Goal: Task Accomplishment & Management: Complete application form

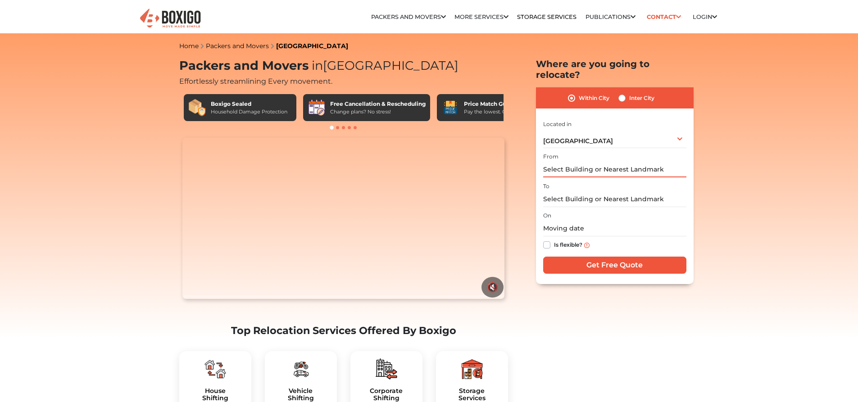
click at [566, 162] on input "text" at bounding box center [614, 170] width 143 height 16
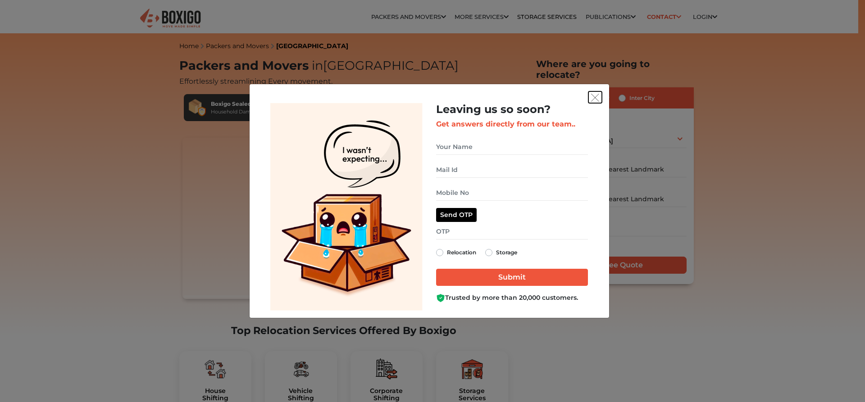
click at [597, 102] on button "get free quote dialog" at bounding box center [595, 97] width 14 height 12
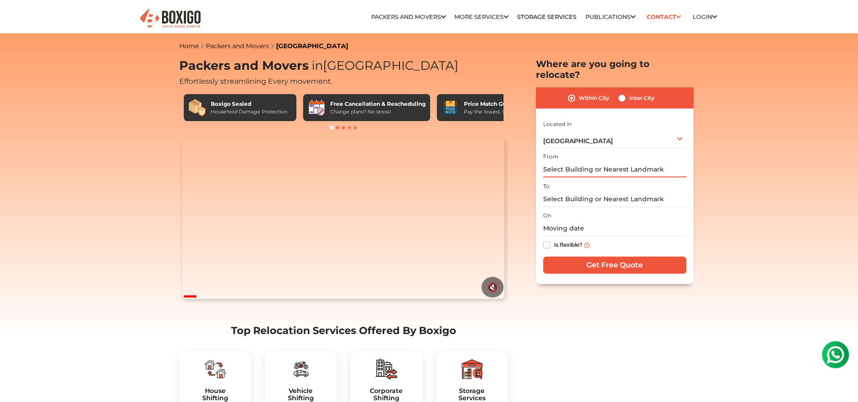
click at [574, 162] on input "text" at bounding box center [614, 170] width 143 height 16
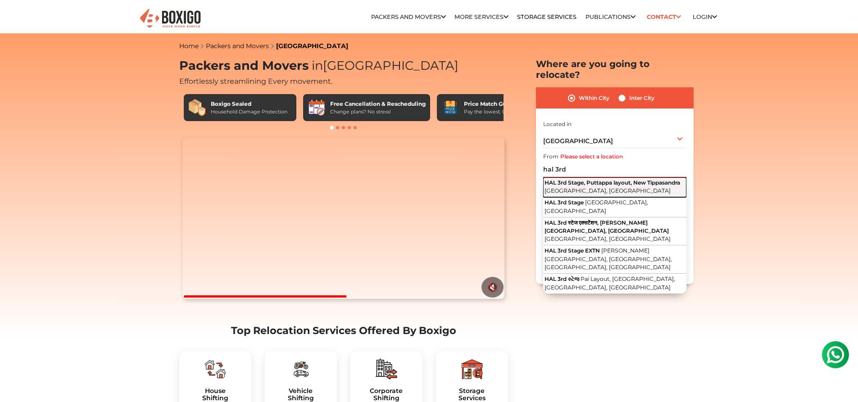
click at [628, 178] on button "HAL 3rd Stage, Puttappa layout, New Tippasandra Bengaluru, Karnataka" at bounding box center [614, 188] width 143 height 20
type input "HAL 3rd Stage, [GEOGRAPHIC_DATA] layout, [GEOGRAPHIC_DATA], [GEOGRAPHIC_DATA], …"
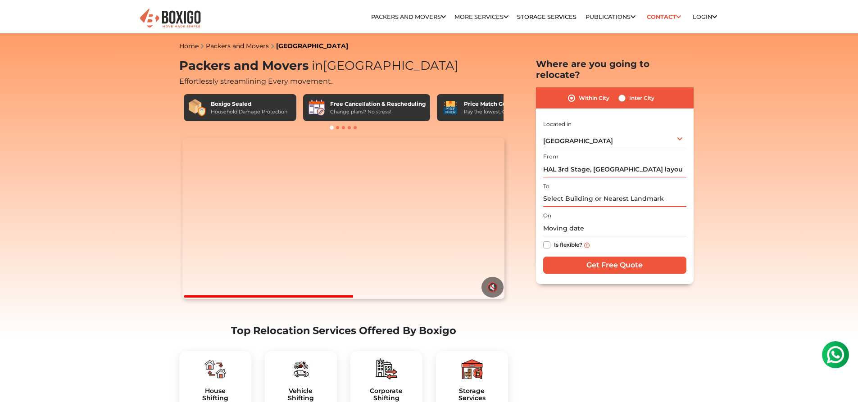
click at [581, 194] on input "text" at bounding box center [614, 199] width 143 height 16
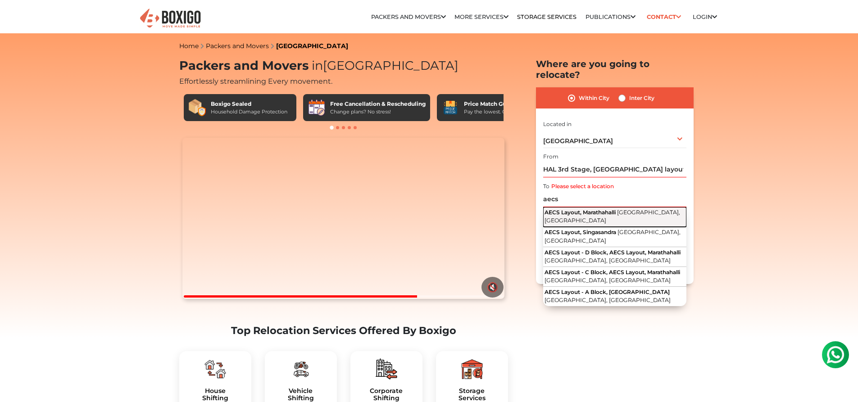
click at [579, 209] on span "AECS Layout, Marathahalli" at bounding box center [580, 212] width 71 height 7
type input "AECS Layout, Marathahalli, [GEOGRAPHIC_DATA], [GEOGRAPHIC_DATA]"
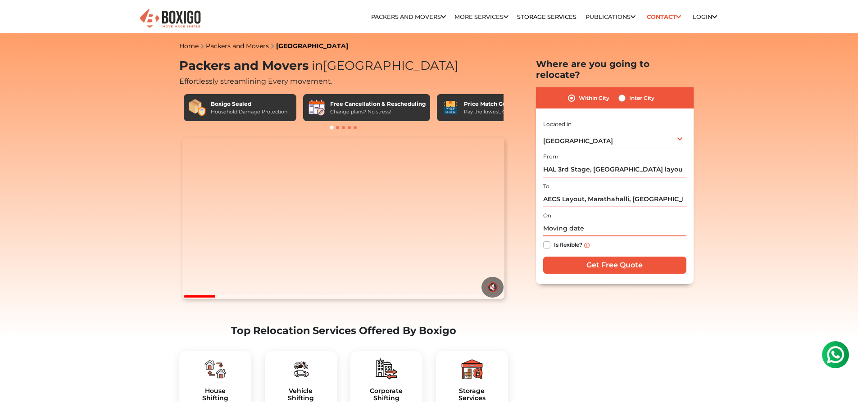
click at [574, 221] on input "text" at bounding box center [614, 229] width 143 height 16
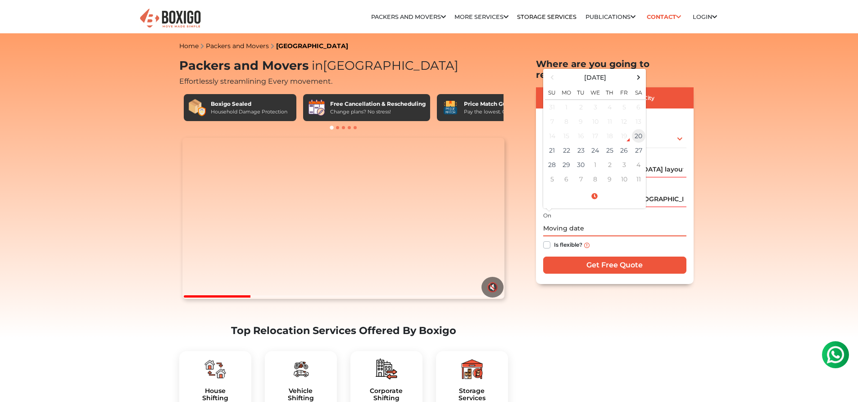
click at [638, 129] on td "20" at bounding box center [639, 136] width 14 height 14
type input "09/20/2025 1:09 PM"
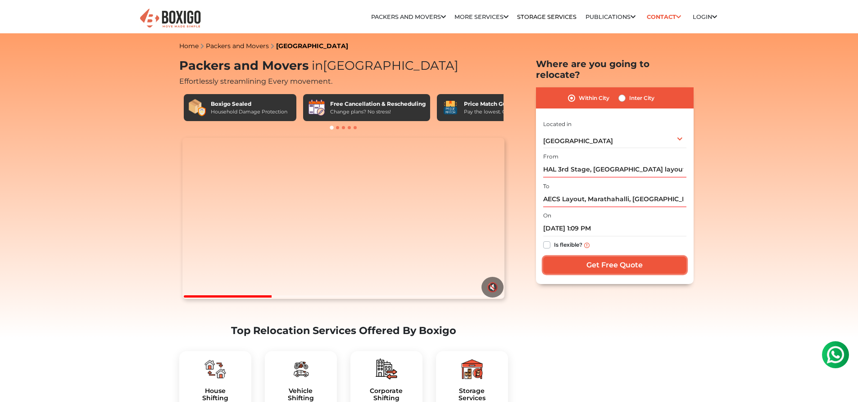
click at [610, 257] on input "Get Free Quote" at bounding box center [614, 265] width 143 height 17
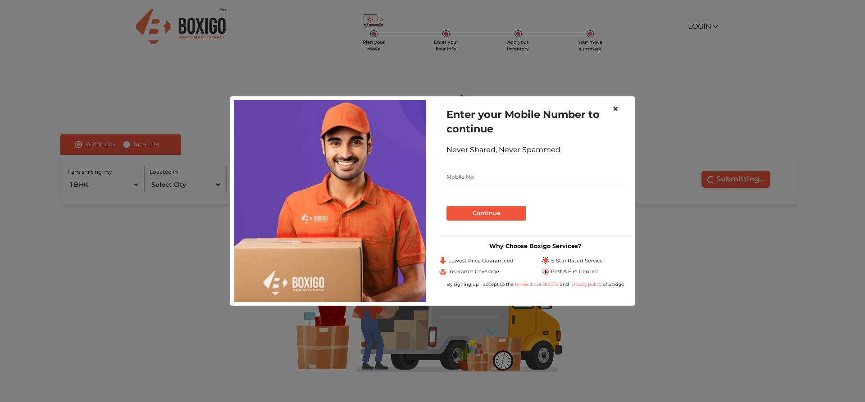
click at [616, 105] on span "×" at bounding box center [615, 108] width 6 height 13
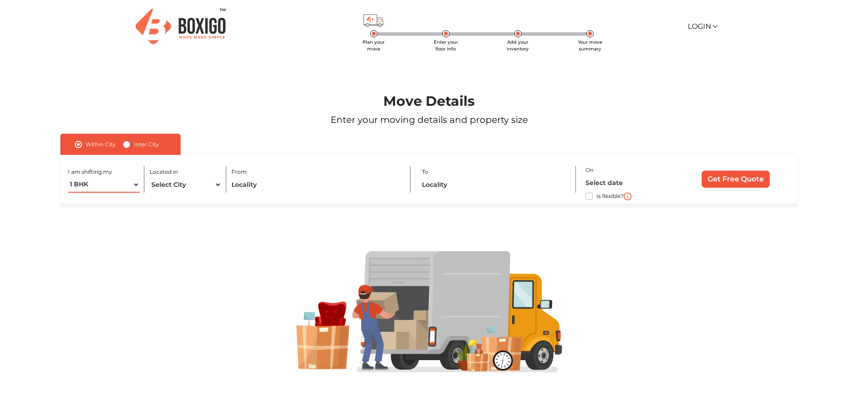
click at [114, 188] on select "1 BHK 2 BHK 3 BHK 3 + BHK FEW ITEMS" at bounding box center [104, 185] width 72 height 16
select select "FEW ITEMS"
click at [68, 177] on select "1 BHK 2 BHK 3 BHK 3 + BHK FEW ITEMS" at bounding box center [104, 185] width 72 height 16
click at [201, 186] on select "Select City [GEOGRAPHIC_DATA] [GEOGRAPHIC_DATA] [GEOGRAPHIC_DATA] [GEOGRAPHIC_D…" at bounding box center [186, 185] width 72 height 16
select select "[GEOGRAPHIC_DATA]"
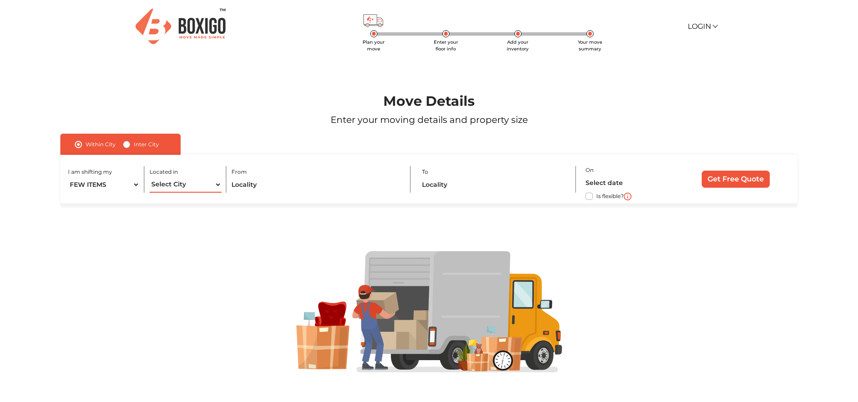
click at [150, 177] on select "Select City [GEOGRAPHIC_DATA] [GEOGRAPHIC_DATA] [GEOGRAPHIC_DATA] [GEOGRAPHIC_D…" at bounding box center [186, 185] width 72 height 16
click at [259, 180] on input "text" at bounding box center [316, 185] width 169 height 16
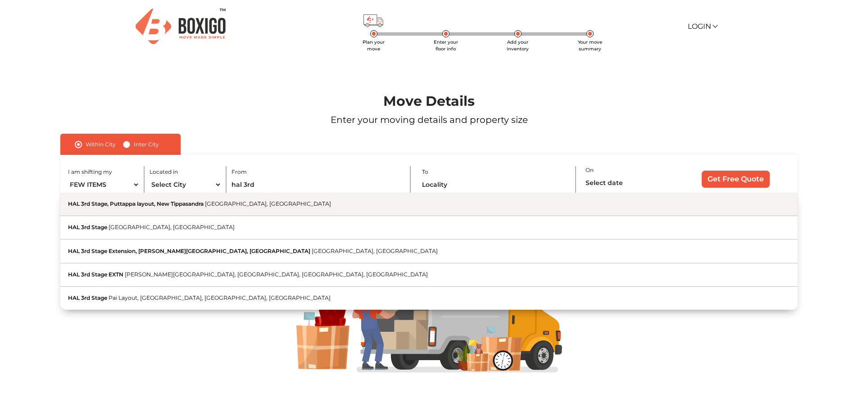
click at [249, 203] on span "[GEOGRAPHIC_DATA], [GEOGRAPHIC_DATA]" at bounding box center [268, 203] width 126 height 7
type input "HAL 3rd Stage, [GEOGRAPHIC_DATA] layout, [GEOGRAPHIC_DATA], [GEOGRAPHIC_DATA], …"
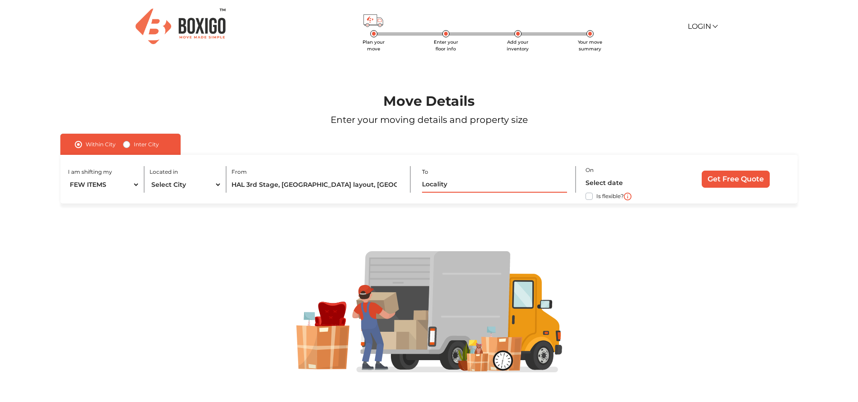
click at [457, 190] on input "text" at bounding box center [494, 185] width 145 height 16
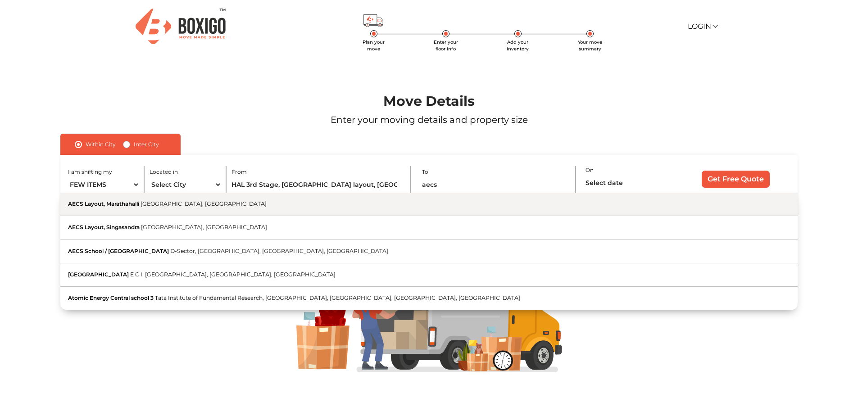
click at [168, 205] on span "[GEOGRAPHIC_DATA], [GEOGRAPHIC_DATA]" at bounding box center [204, 203] width 126 height 7
type input "AECS Layout, Marathahalli, [GEOGRAPHIC_DATA], [GEOGRAPHIC_DATA]"
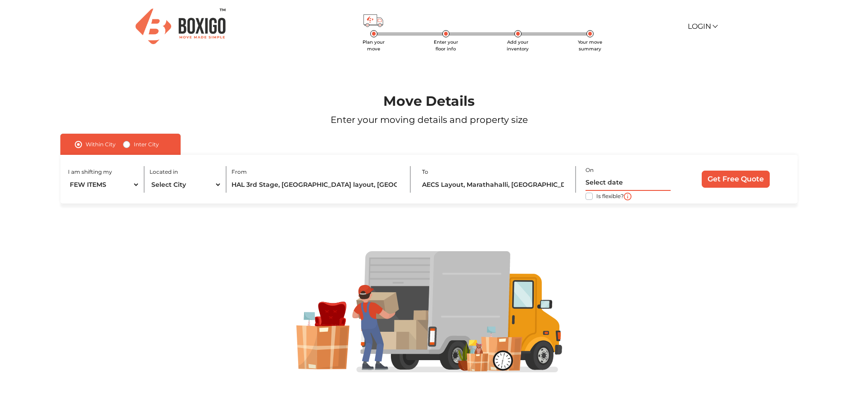
click at [632, 183] on input "text" at bounding box center [628, 183] width 85 height 16
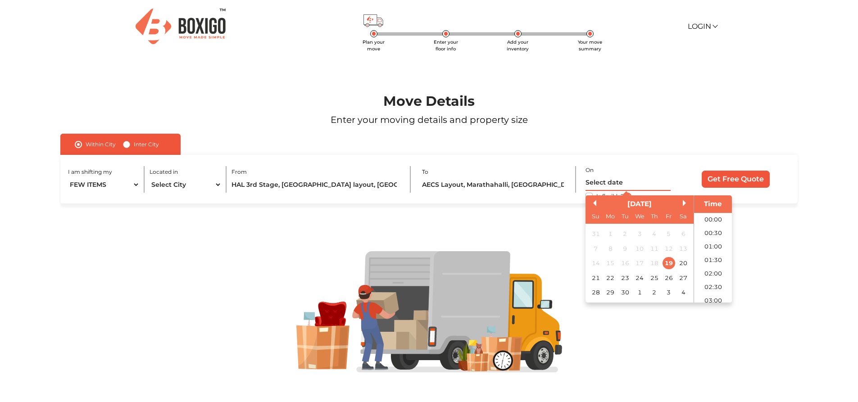
scroll to position [314, 0]
click at [683, 262] on div "20" at bounding box center [684, 263] width 12 height 12
click at [712, 228] on li "12:00" at bounding box center [713, 231] width 38 height 14
type input "[DATE] 12:00 PM"
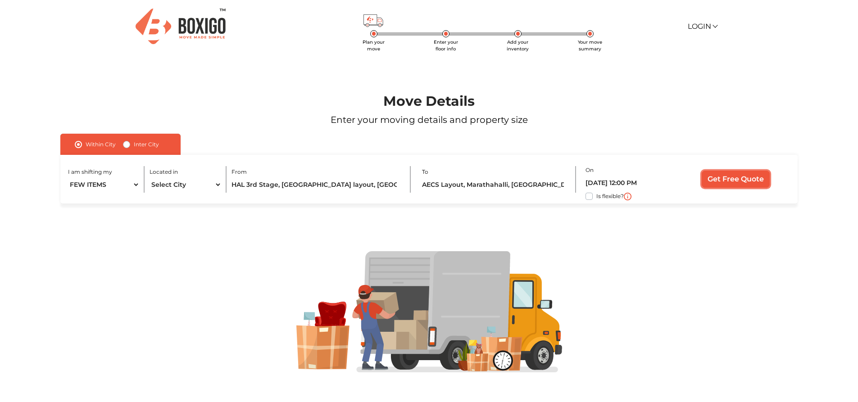
click at [721, 177] on input "Get Free Quote" at bounding box center [736, 179] width 68 height 17
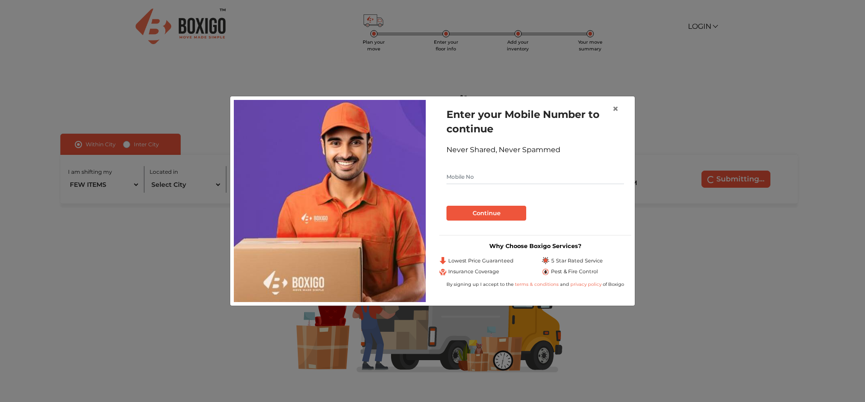
click at [499, 181] on input "text" at bounding box center [535, 177] width 178 height 14
type input "9739641617"
click at [446, 206] on button "Continue" at bounding box center [486, 213] width 80 height 15
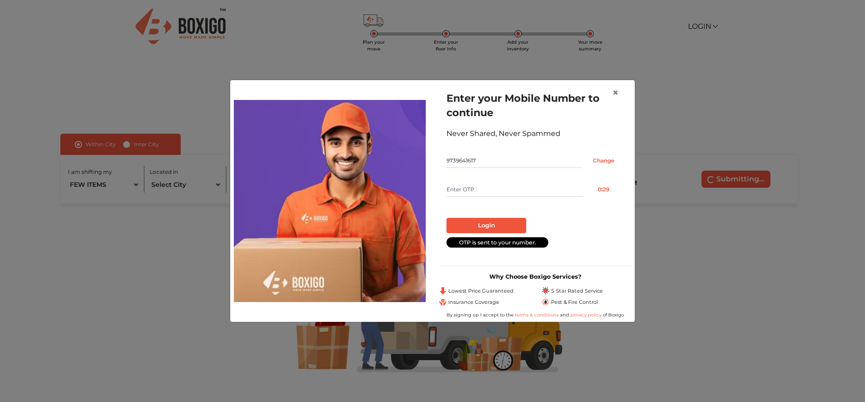
click at [481, 193] on input "text" at bounding box center [514, 189] width 137 height 14
click at [473, 185] on input "text" at bounding box center [514, 189] width 137 height 14
type input "3850"
click at [481, 220] on button "Login" at bounding box center [486, 225] width 80 height 15
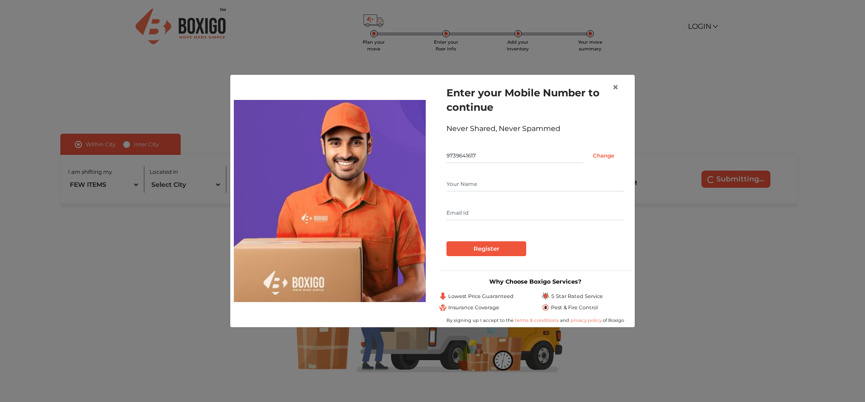
click at [474, 184] on input "text" at bounding box center [535, 184] width 178 height 14
type input "Shiv"
type input "[EMAIL_ADDRESS][DOMAIN_NAME]"
click at [493, 253] on input "Register" at bounding box center [486, 248] width 80 height 15
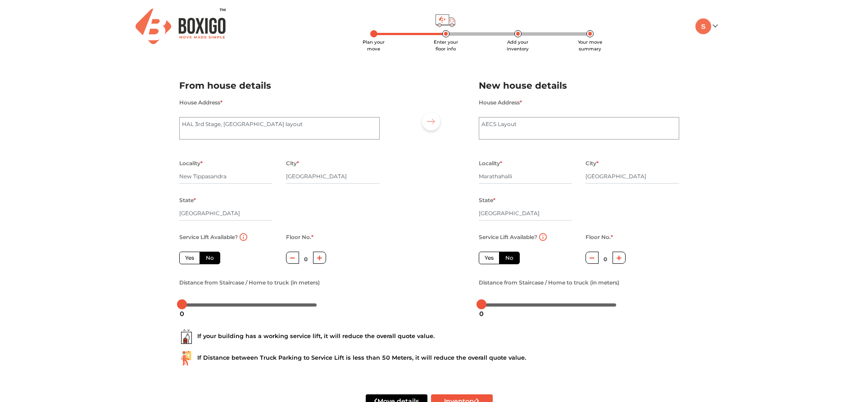
scroll to position [28, 0]
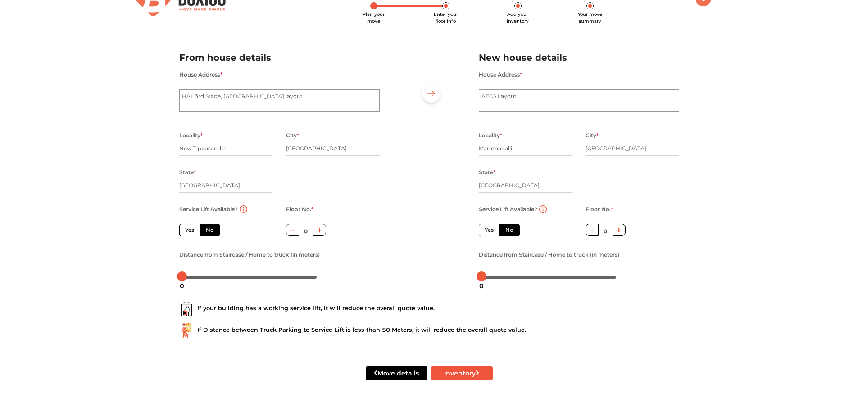
click at [209, 228] on label "No" at bounding box center [210, 230] width 21 height 13
click at [209, 228] on input "No" at bounding box center [209, 229] width 6 height 6
radio input "true"
click at [317, 232] on icon "button" at bounding box center [319, 230] width 5 height 5
type input "1"
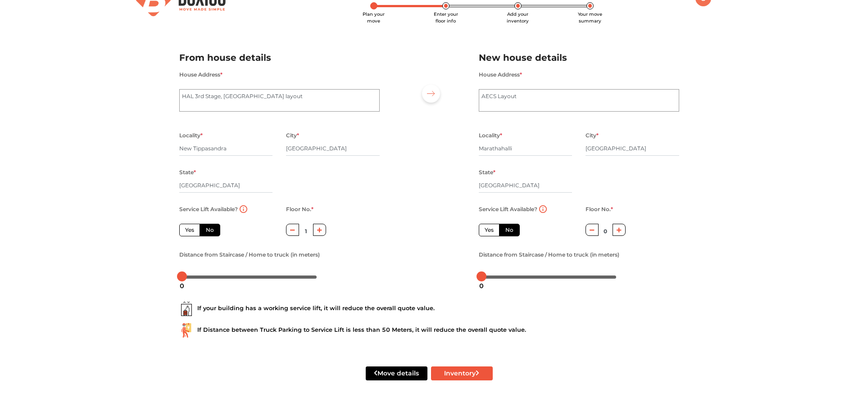
click at [625, 234] on div at bounding box center [619, 231] width 13 height 14
click at [619, 228] on icon "button" at bounding box center [619, 230] width 5 height 5
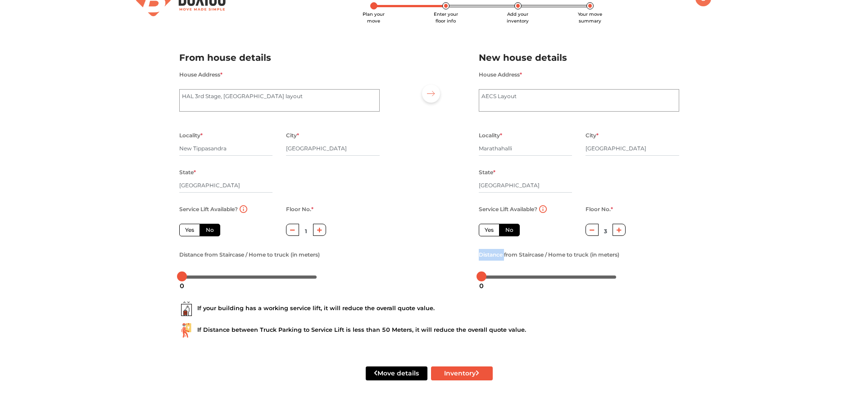
click at [619, 228] on icon "button" at bounding box center [619, 230] width 5 height 5
type input "4"
click at [392, 266] on div at bounding box center [430, 164] width 86 height 248
click at [494, 256] on label "Distance from Staircase / Home to truck (in meters)" at bounding box center [549, 255] width 141 height 12
drag, startPoint x: 484, startPoint y: 276, endPoint x: 517, endPoint y: 276, distance: 32.9
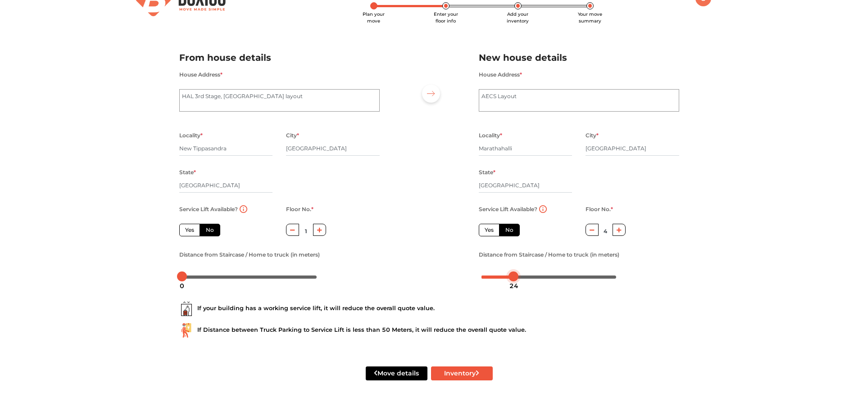
click at [517, 276] on div at bounding box center [514, 277] width 10 height 10
click at [451, 373] on button "Inventory" at bounding box center [462, 374] width 62 height 14
radio input "true"
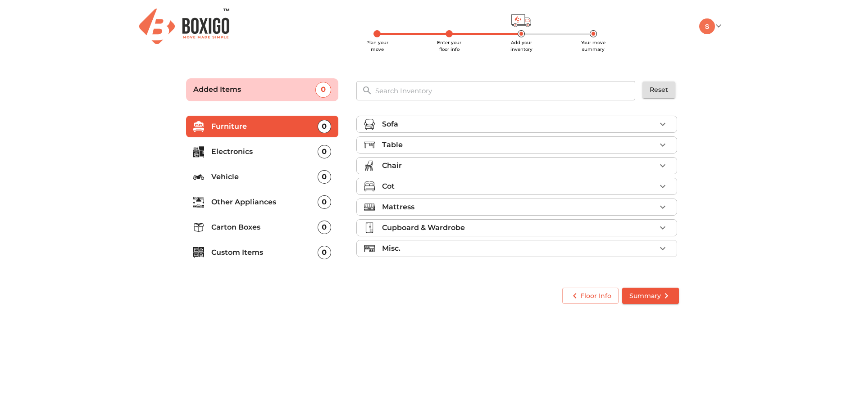
click at [266, 149] on p "Electronics" at bounding box center [264, 151] width 106 height 11
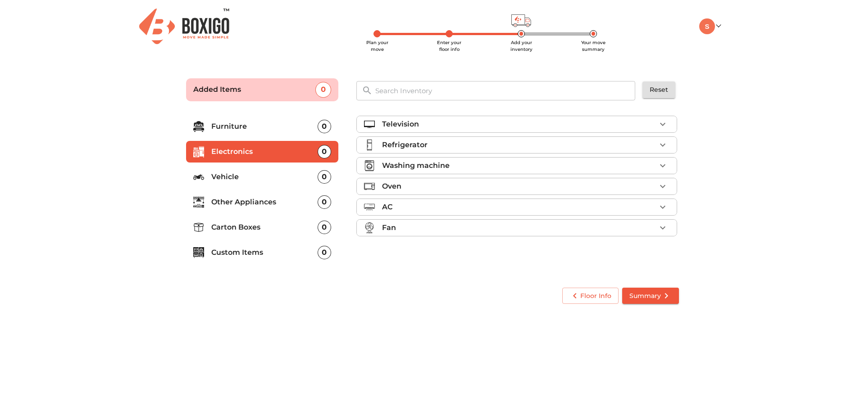
click at [398, 146] on p "Refrigerator" at bounding box center [405, 145] width 46 height 11
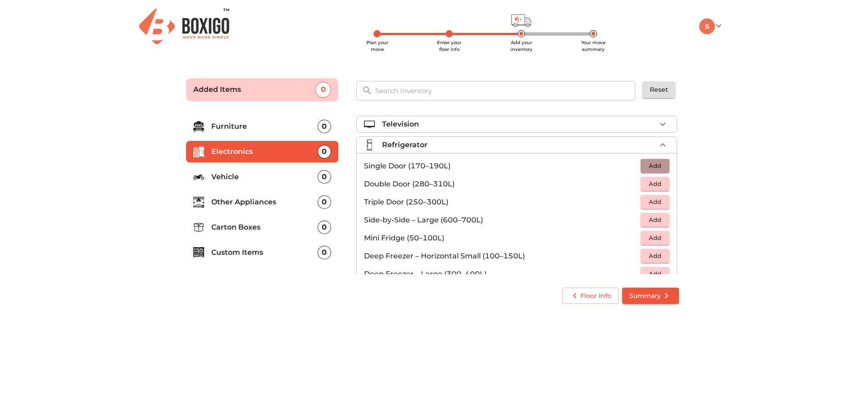
click at [649, 165] on span "Add" at bounding box center [655, 166] width 20 height 10
click at [645, 294] on span "Summary" at bounding box center [650, 296] width 42 height 11
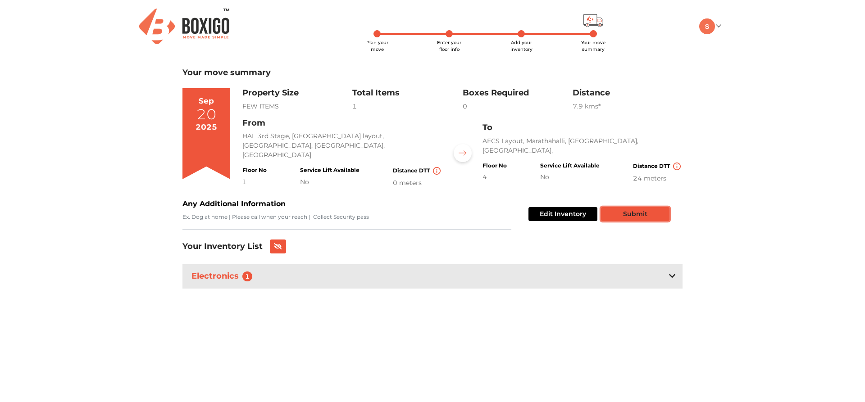
click at [633, 215] on button "Submit" at bounding box center [635, 214] width 68 height 14
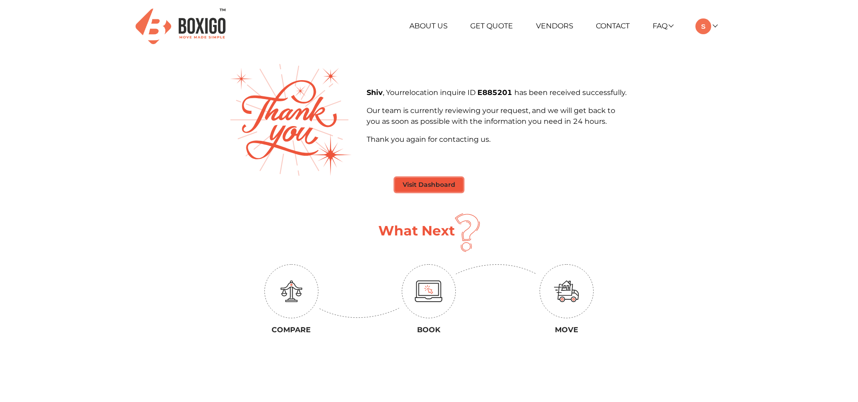
click at [439, 182] on button "Visit Dashboard" at bounding box center [429, 185] width 68 height 14
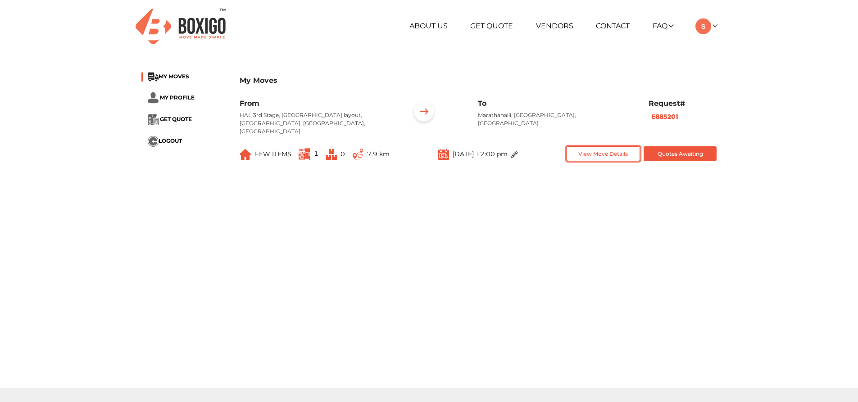
click at [589, 148] on button "View Move Details" at bounding box center [603, 153] width 73 height 15
